Goal: Task Accomplishment & Management: Use online tool/utility

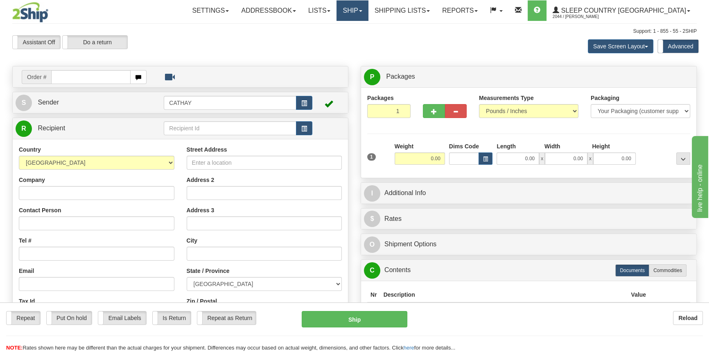
click at [368, 13] on link "Ship" at bounding box center [352, 10] width 32 height 20
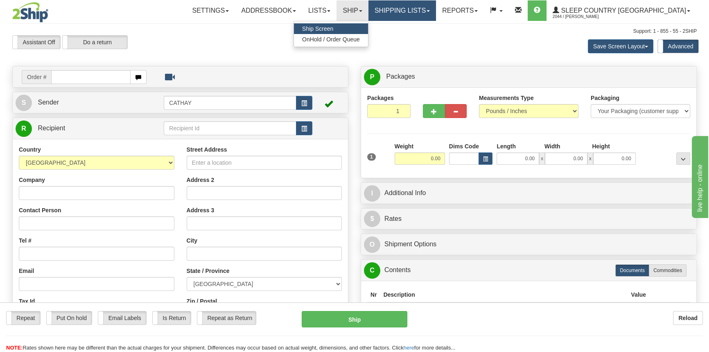
click at [426, 11] on link "Shipping lists" at bounding box center [402, 10] width 68 height 20
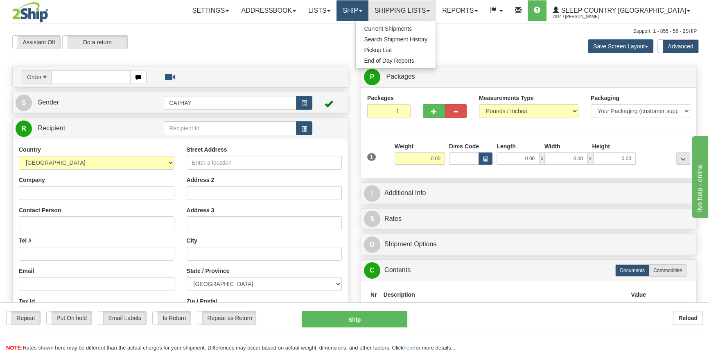
click at [368, 8] on link "Ship" at bounding box center [352, 10] width 32 height 20
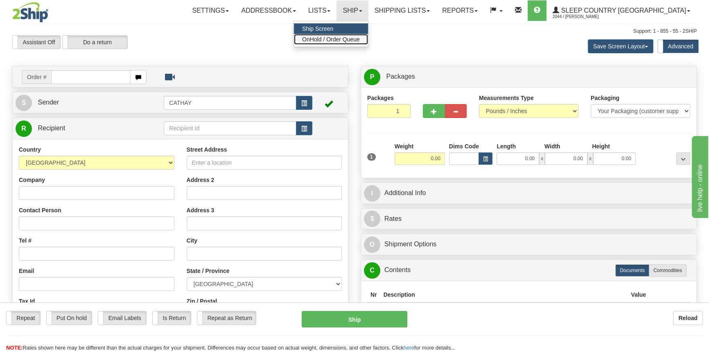
click at [360, 39] on span "OnHold / Order Queue" at bounding box center [331, 39] width 58 height 7
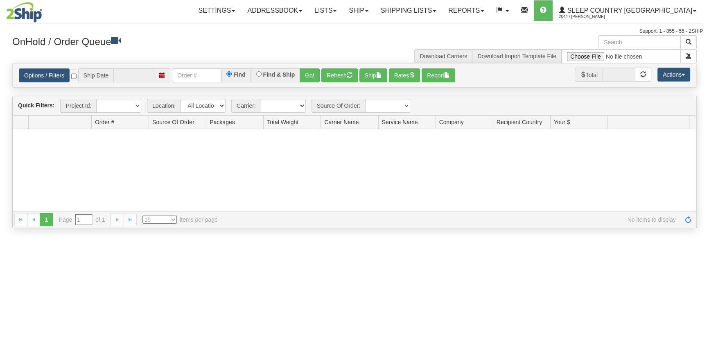
type input "[DATE]"
